Goal: Task Accomplishment & Management: Use online tool/utility

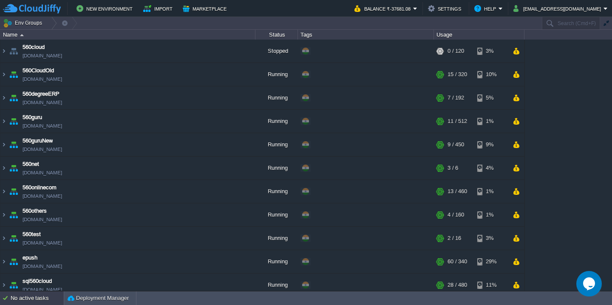
click at [29, 302] on div "No active tasks" at bounding box center [37, 298] width 53 height 14
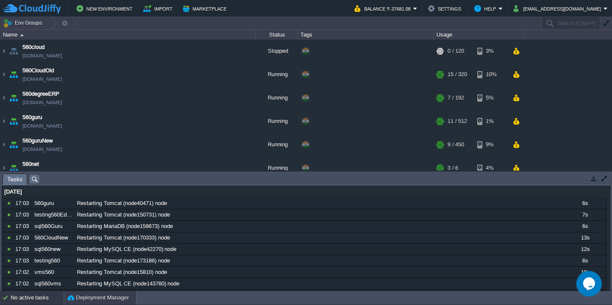
click at [74, 302] on div "Deployment Manager" at bounding box center [100, 298] width 72 height 14
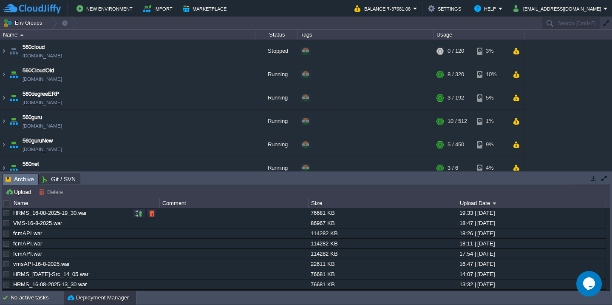
click at [421, 17] on td "Env Groups" at bounding box center [270, 23] width 541 height 12
click at [413, 13] on button "Balance ₹-37681.08" at bounding box center [384, 8] width 59 height 10
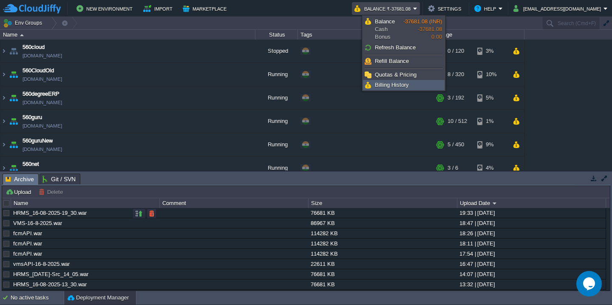
click at [404, 88] on span "Billing History" at bounding box center [392, 85] width 34 height 6
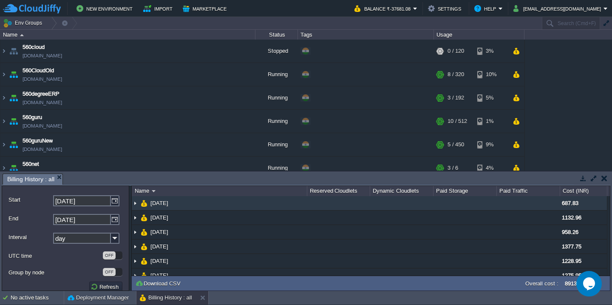
click at [264, 202] on td "[DATE]" at bounding box center [219, 203] width 175 height 14
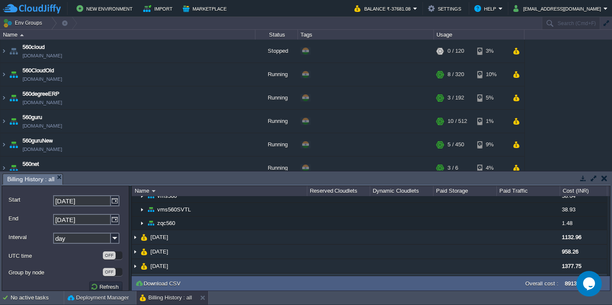
scroll to position [319, 0]
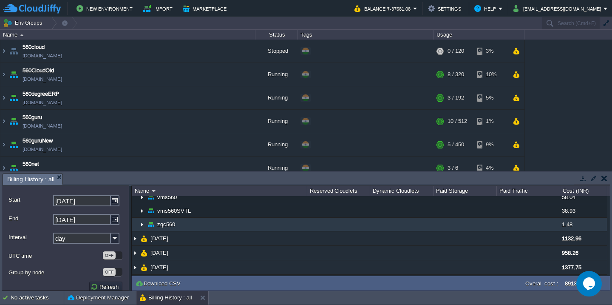
click at [247, 225] on td "zqc560" at bounding box center [219, 225] width 175 height 14
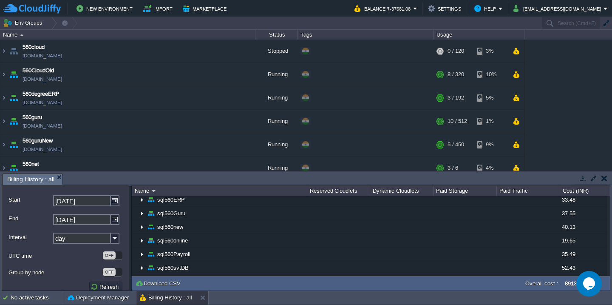
scroll to position [0, 0]
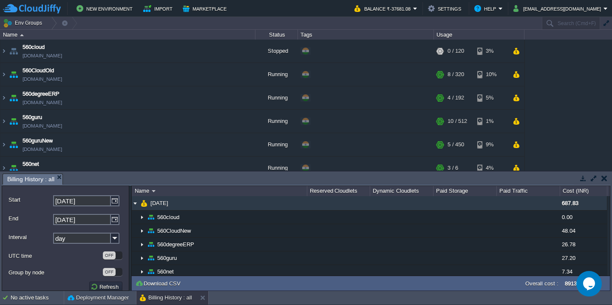
click at [213, 202] on td "[DATE]" at bounding box center [219, 203] width 175 height 14
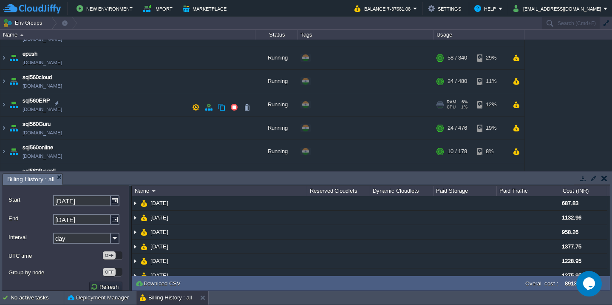
scroll to position [210, 0]
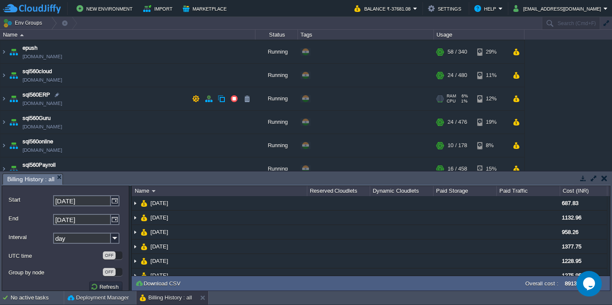
click at [135, 95] on td "sql560ERP [DOMAIN_NAME]" at bounding box center [127, 98] width 255 height 23
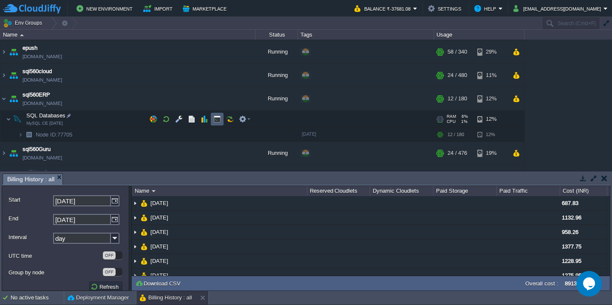
click at [216, 118] on button "button" at bounding box center [217, 119] width 8 height 8
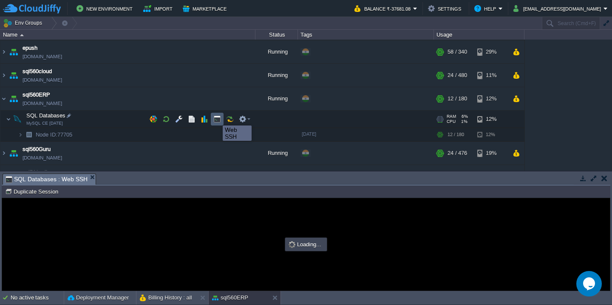
scroll to position [0, 0]
type input "#000000"
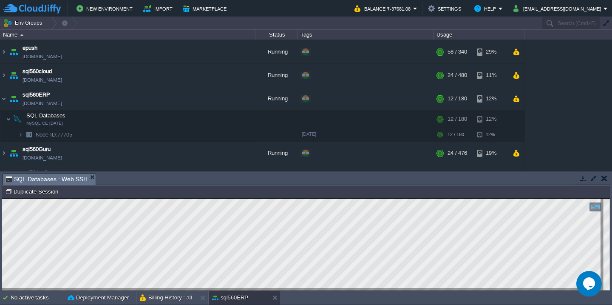
type textarea "77705-"
